Goal: Task Accomplishment & Management: Manage account settings

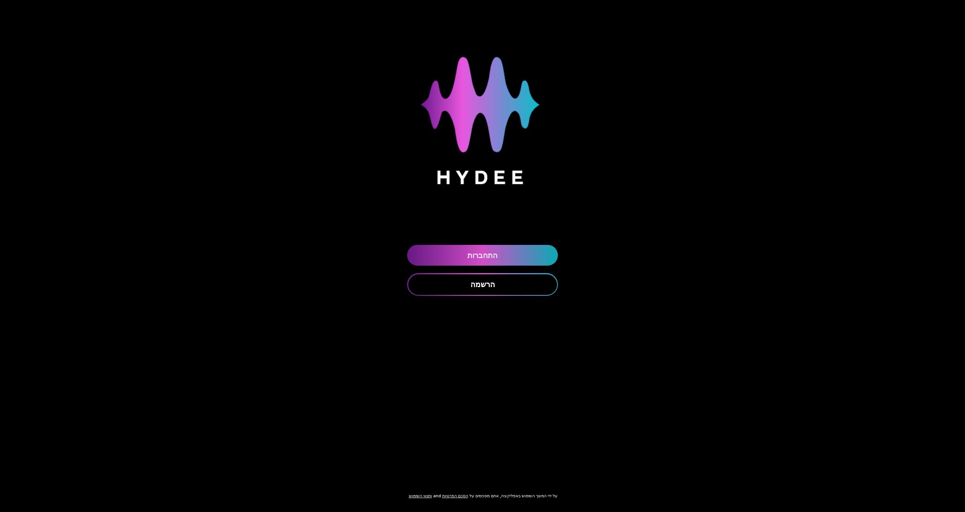
click at [477, 258] on link "התחברות" at bounding box center [482, 255] width 151 height 21
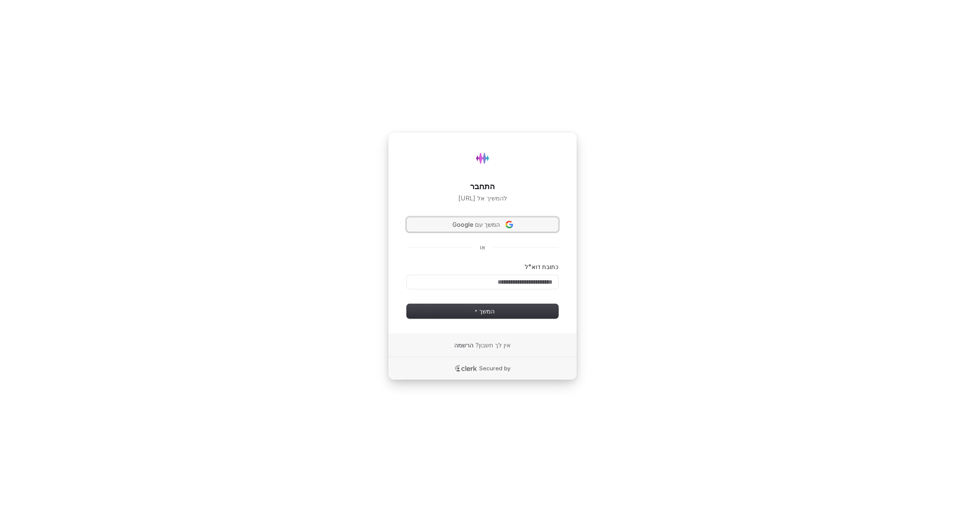
click at [482, 226] on span "המשך עם Google" at bounding box center [475, 224] width 47 height 9
